Goal: Information Seeking & Learning: Learn about a topic

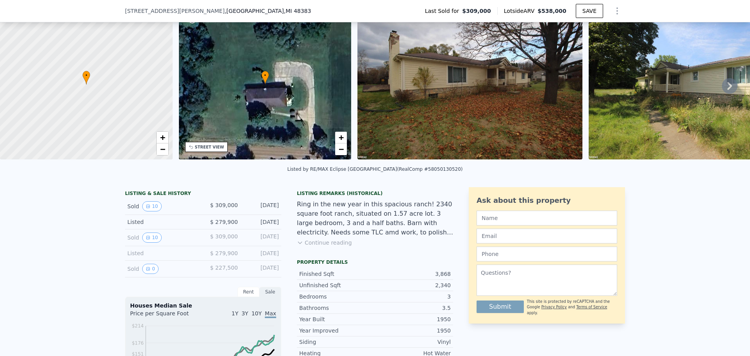
scroll to position [36, 0]
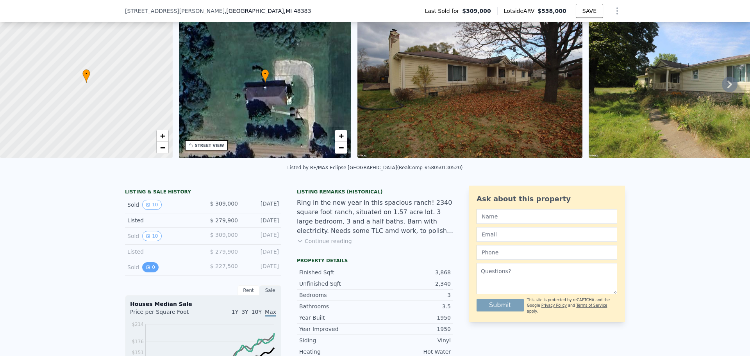
click at [147, 272] on button "0" at bounding box center [150, 267] width 16 height 10
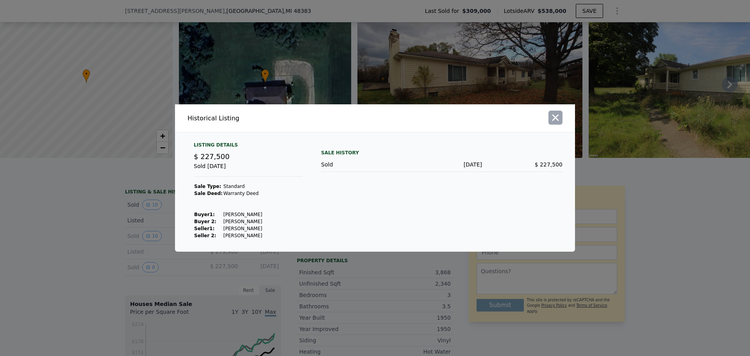
click at [554, 118] on icon "button" at bounding box center [555, 117] width 11 height 11
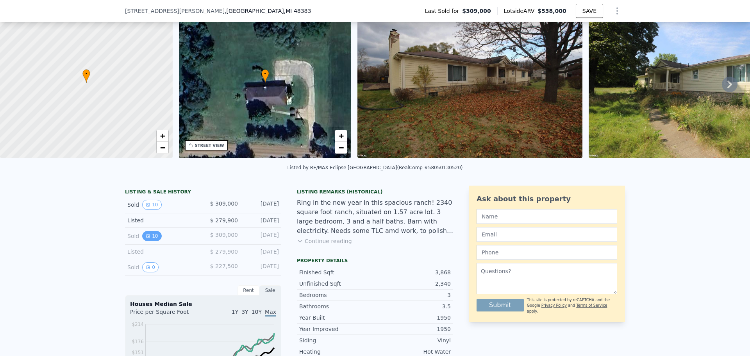
click at [150, 241] on button "10" at bounding box center [151, 236] width 19 height 10
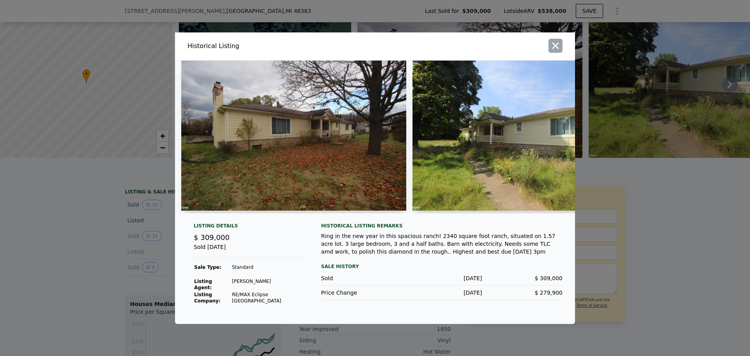
click at [558, 48] on icon "button" at bounding box center [555, 45] width 11 height 11
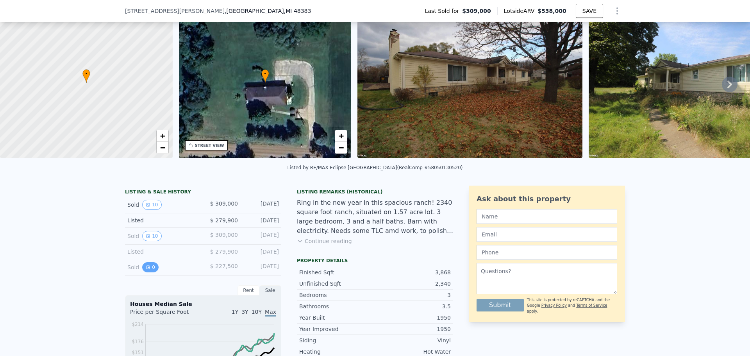
click at [149, 272] on button "0" at bounding box center [150, 267] width 16 height 10
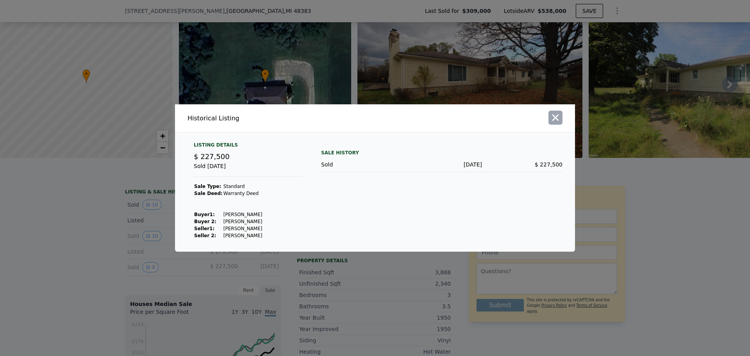
click at [559, 120] on icon "button" at bounding box center [555, 117] width 11 height 11
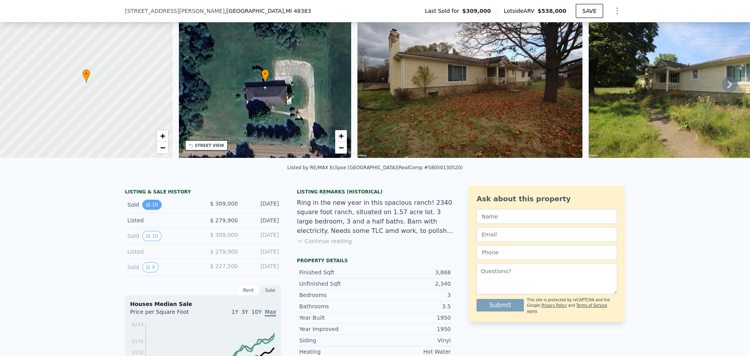
click at [146, 207] on icon "View historical data" at bounding box center [148, 204] width 5 height 5
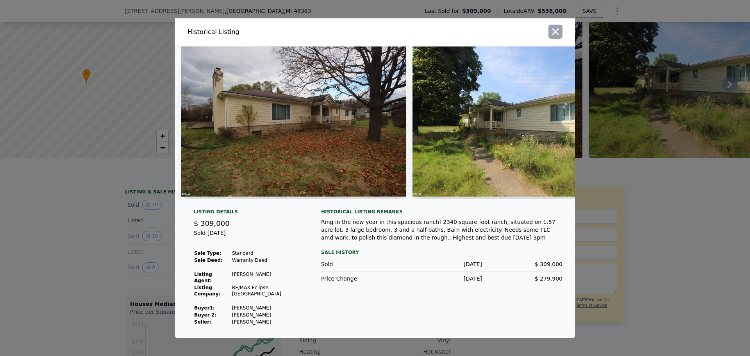
click at [561, 32] on button "button" at bounding box center [556, 32] width 14 height 14
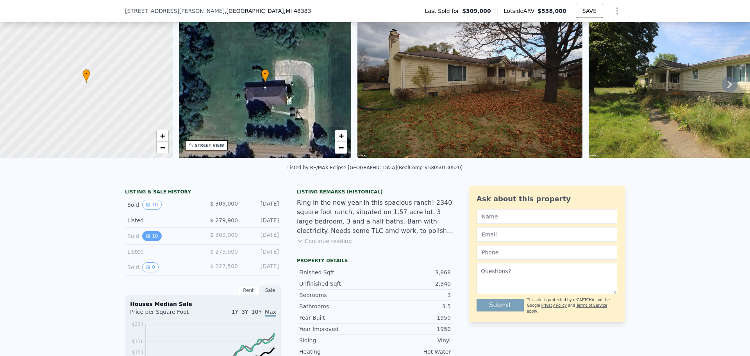
click at [148, 241] on button "10" at bounding box center [151, 236] width 19 height 10
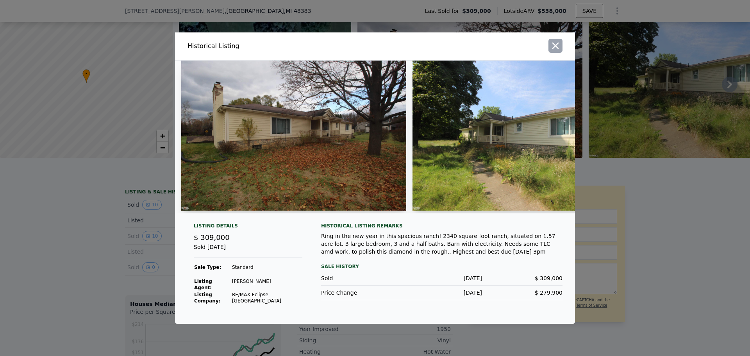
click at [560, 49] on icon "button" at bounding box center [555, 45] width 11 height 11
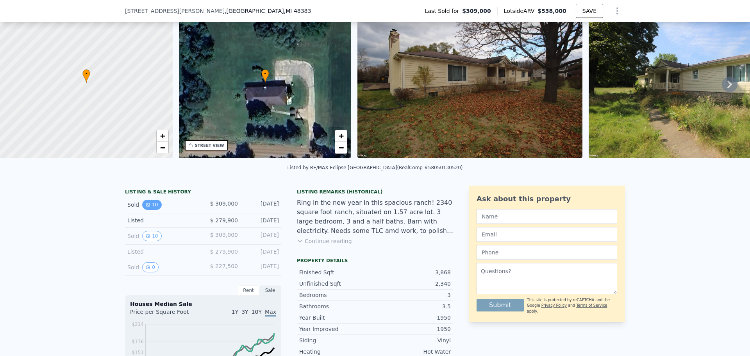
click at [150, 210] on button "10" at bounding box center [151, 205] width 19 height 10
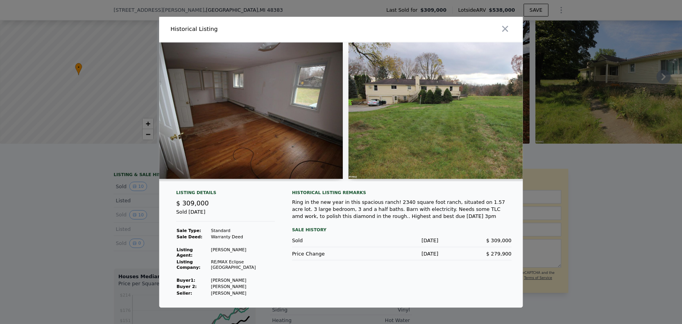
scroll to position [0, 1412]
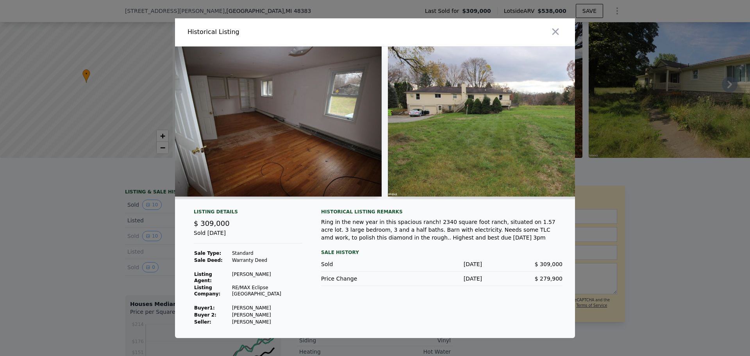
click at [520, 158] on img at bounding box center [500, 121] width 225 height 150
click at [558, 35] on icon "button" at bounding box center [555, 31] width 11 height 11
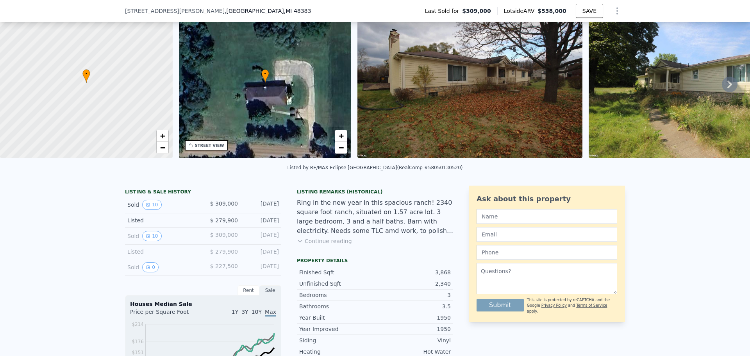
click at [655, 117] on img at bounding box center [701, 83] width 225 height 150
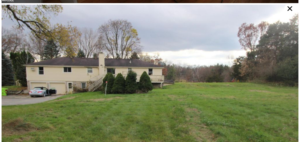
scroll to position [1386, 0]
